Goal: Information Seeking & Learning: Learn about a topic

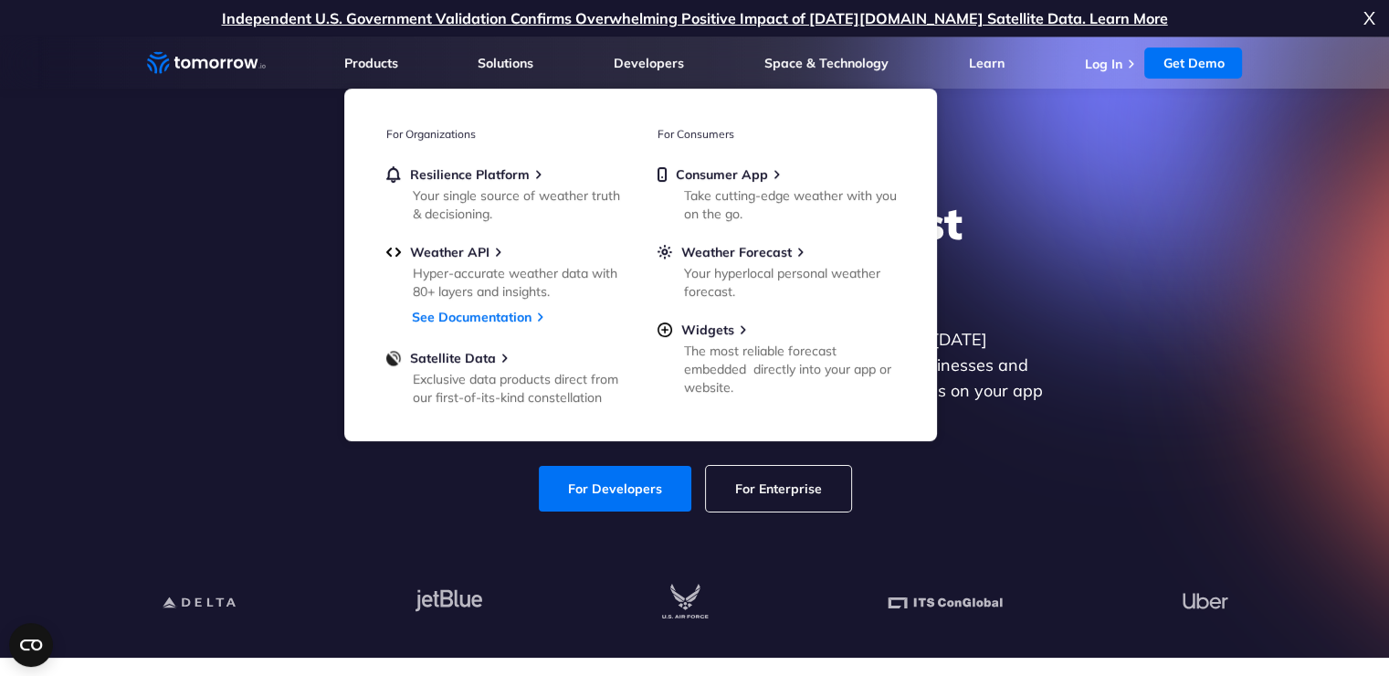
drag, startPoint x: 1119, startPoint y: 420, endPoint x: 1015, endPoint y: 443, distance: 106.6
click at [1114, 420] on div "Explore the World’s Best Weather API Get reliable and precise weather data thro…" at bounding box center [694, 354] width 1125 height 388
click at [628, 479] on link "For Developers" at bounding box center [615, 489] width 153 height 46
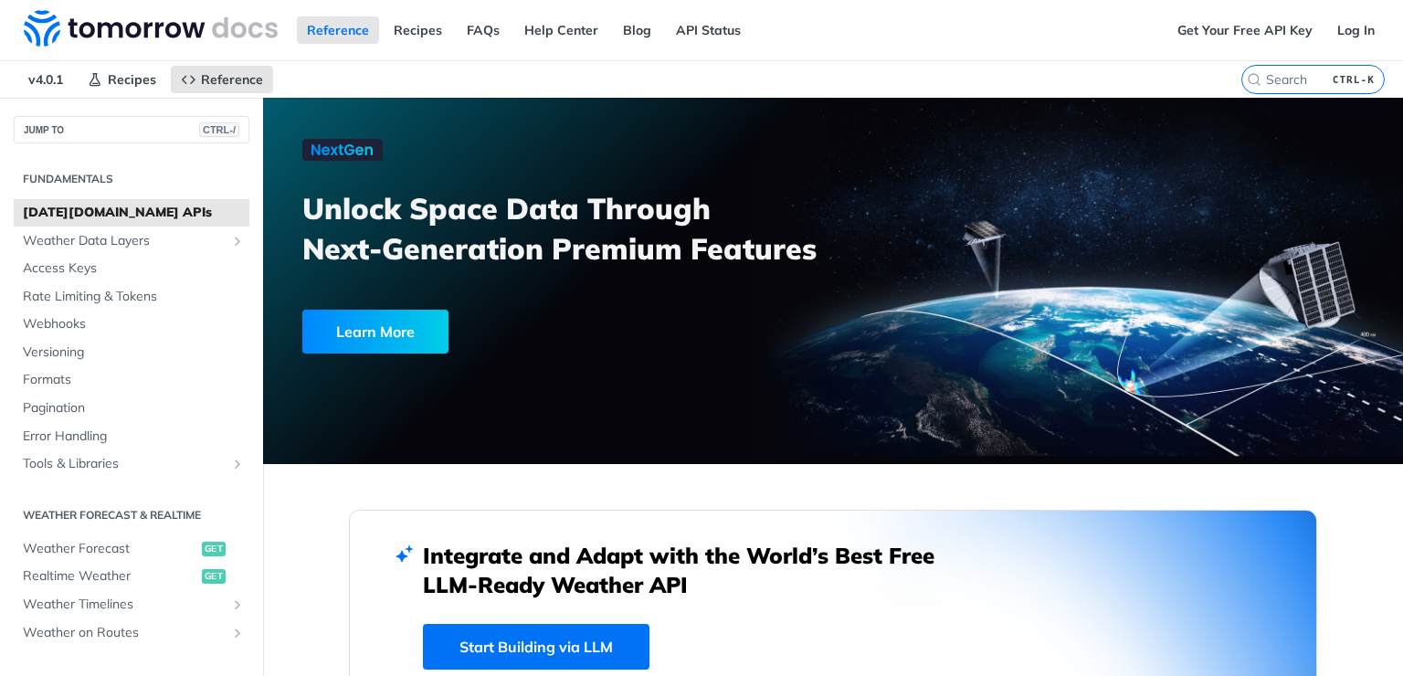
click at [666, 28] on link "API Status" at bounding box center [708, 29] width 85 height 27
